Goal: Find specific page/section: Find specific page/section

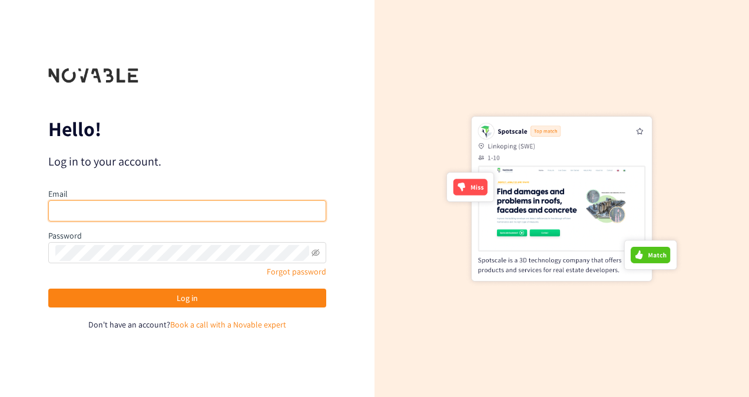
click at [145, 200] on input "email" at bounding box center [187, 210] width 278 height 21
type input "[PERSON_NAME][EMAIL_ADDRESS][PERSON_NAME][DOMAIN_NAME]"
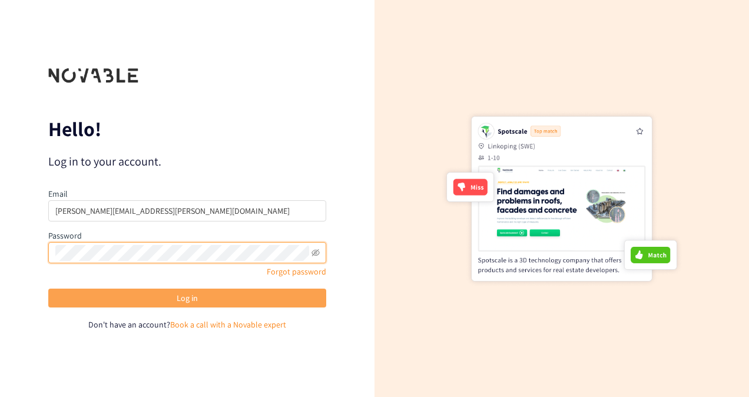
click at [211, 300] on button "Log in" at bounding box center [187, 297] width 278 height 19
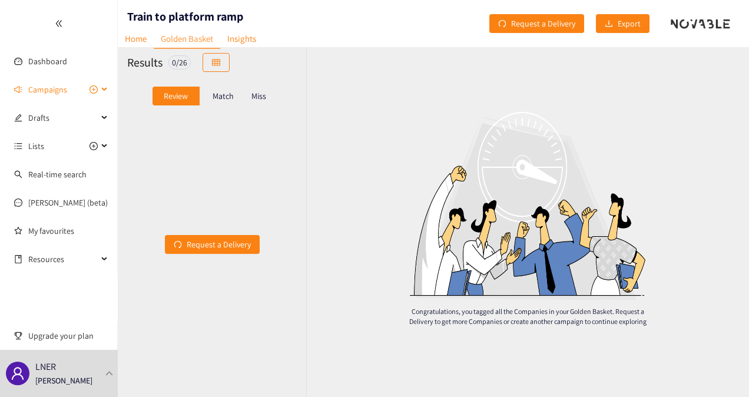
click at [56, 92] on span "Campaigns" at bounding box center [47, 90] width 39 height 24
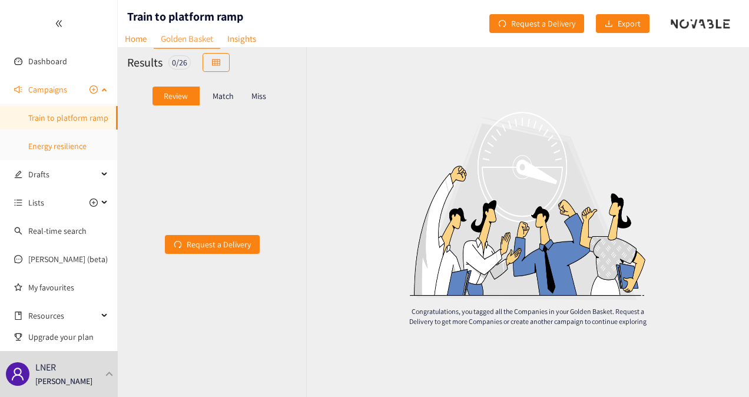
click at [59, 144] on link "Energy resilience" at bounding box center [57, 146] width 58 height 11
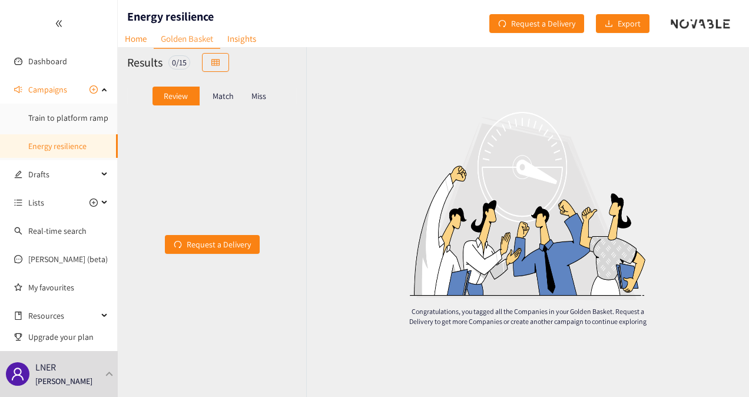
click at [192, 36] on link "Golden Basket" at bounding box center [187, 38] width 67 height 19
click at [241, 41] on link "Insights" at bounding box center [241, 38] width 43 height 18
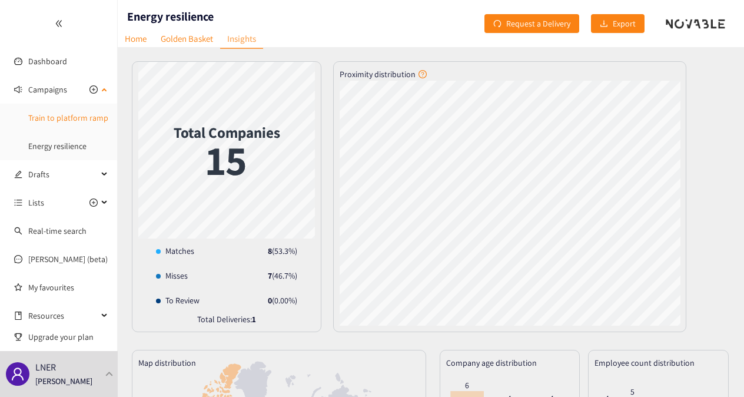
click at [65, 120] on link "Train to platform ramp" at bounding box center [68, 117] width 80 height 11
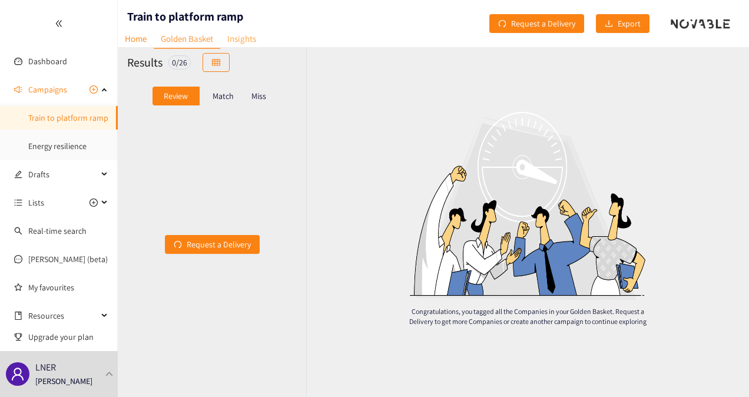
click at [239, 42] on link "Insights" at bounding box center [241, 38] width 43 height 18
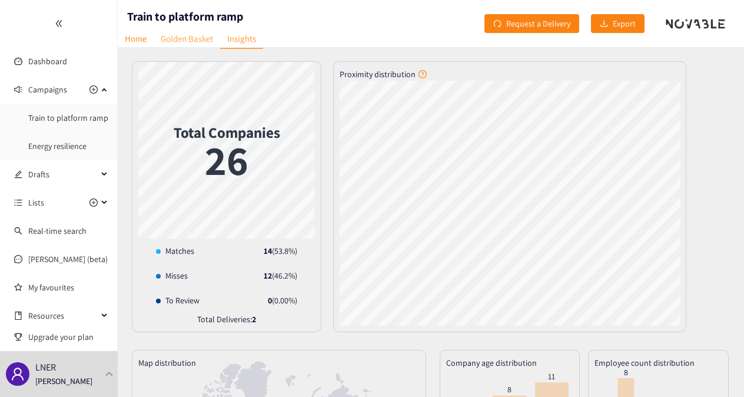
click at [178, 39] on link "Golden Basket" at bounding box center [187, 38] width 67 height 18
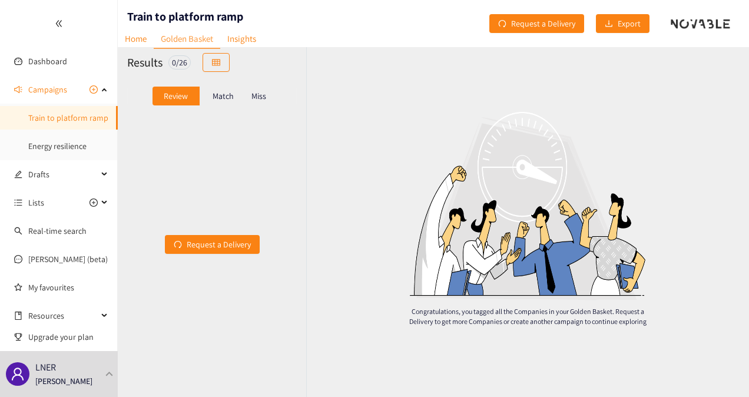
click at [225, 95] on p "Match" at bounding box center [222, 95] width 21 height 9
